Goal: Transaction & Acquisition: Purchase product/service

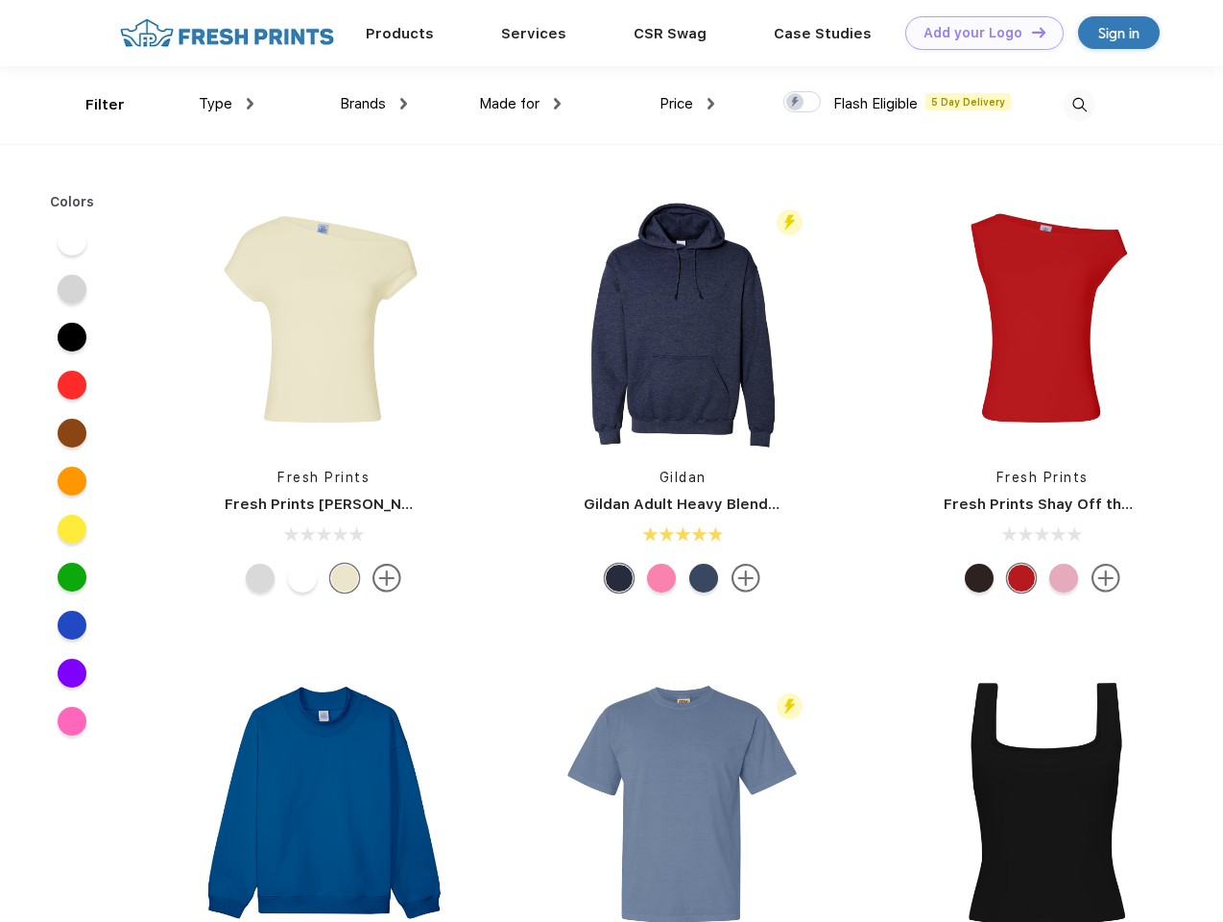
scroll to position [1, 0]
click at [977, 33] on link "Add your Logo Design Tool" at bounding box center [984, 33] width 158 height 34
click at [0, 0] on div "Design Tool" at bounding box center [0, 0] width 0 height 0
click at [1030, 32] on link "Add your Logo Design Tool" at bounding box center [984, 33] width 158 height 34
click at [92, 105] on div "Filter" at bounding box center [104, 105] width 39 height 22
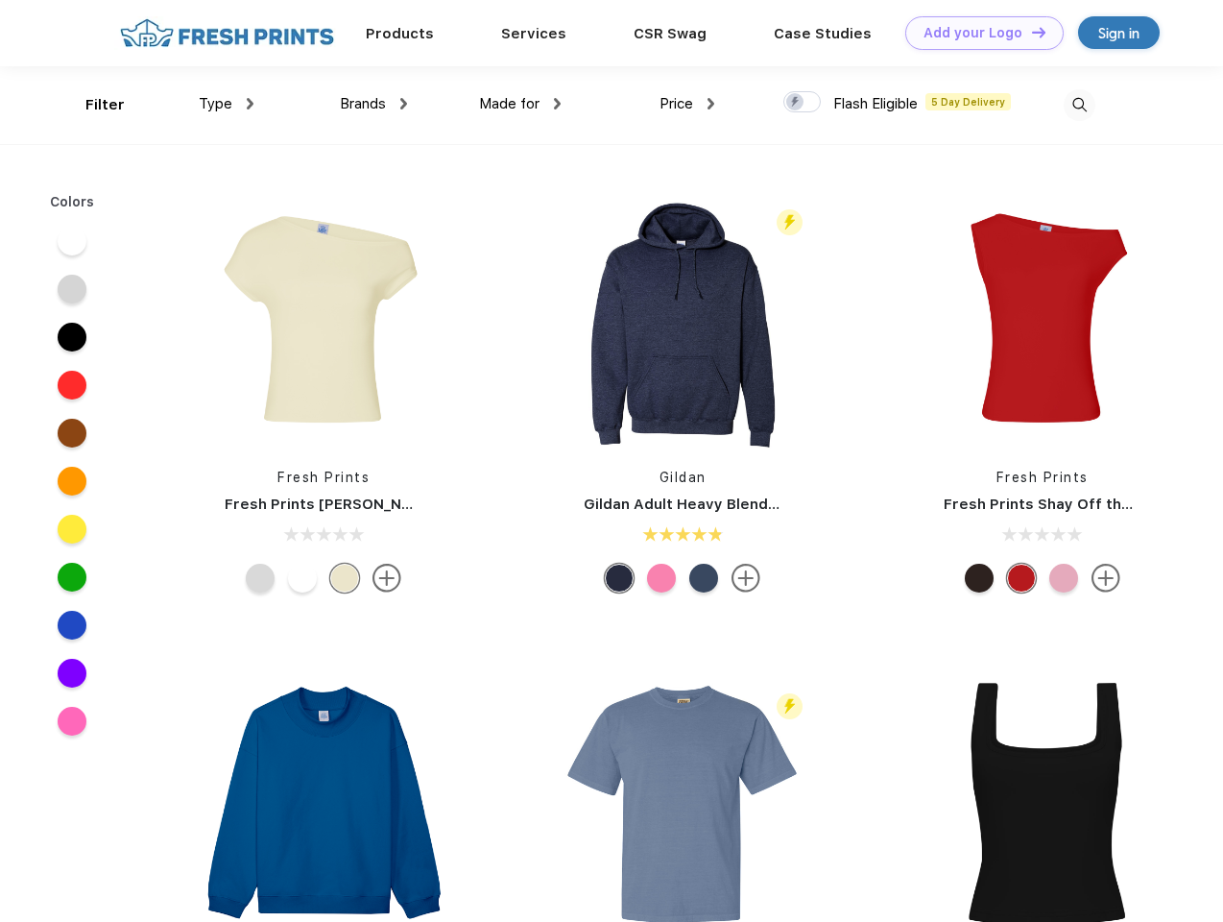
click at [227, 104] on span "Type" at bounding box center [216, 103] width 34 height 17
click at [373, 104] on span "Brands" at bounding box center [363, 103] width 46 height 17
click at [520, 104] on span "Made for" at bounding box center [509, 103] width 60 height 17
click at [687, 104] on span "Price" at bounding box center [677, 103] width 34 height 17
click at [803, 103] on div at bounding box center [801, 101] width 37 height 21
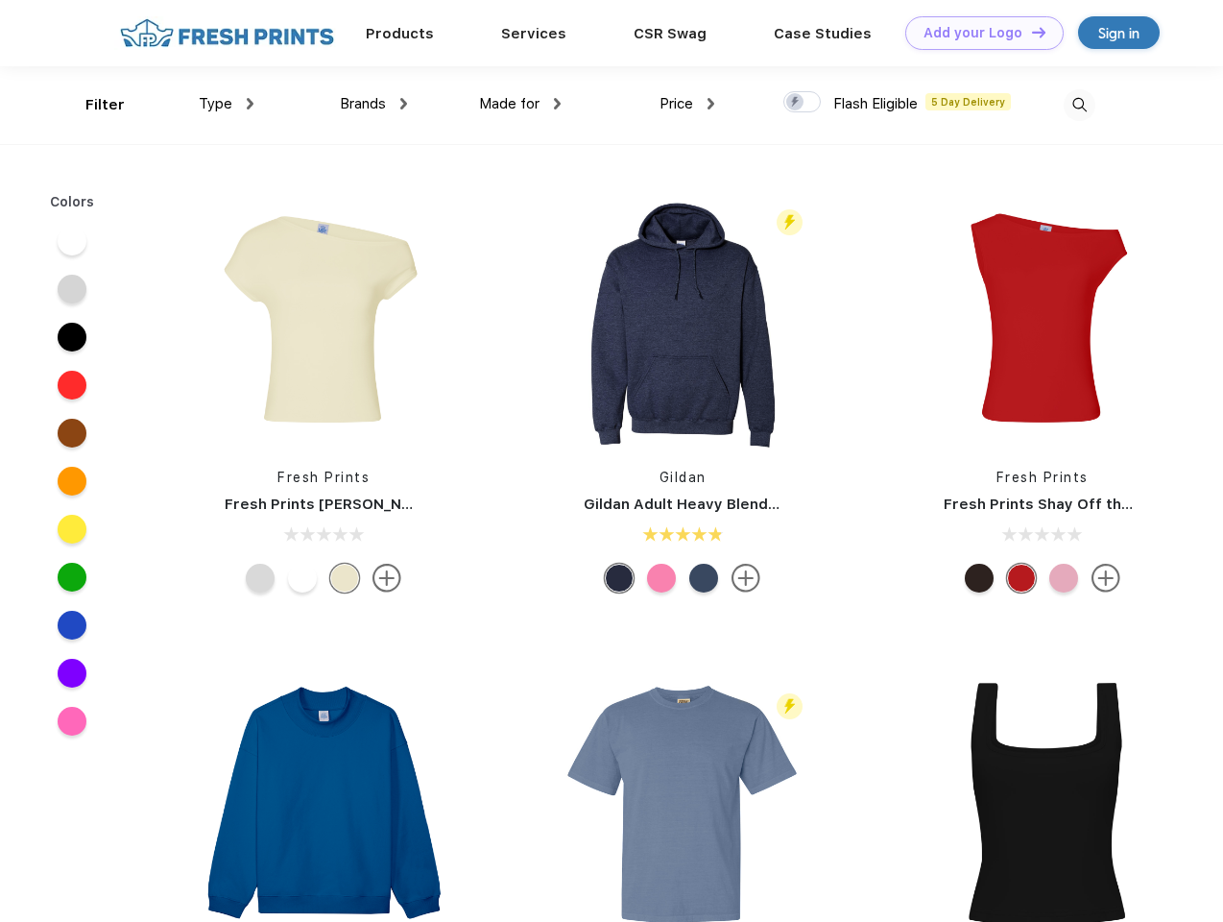
click at [796, 103] on input "checkbox" at bounding box center [789, 96] width 12 height 12
click at [1079, 105] on img at bounding box center [1080, 105] width 32 height 32
